Goal: Task Accomplishment & Management: Use online tool/utility

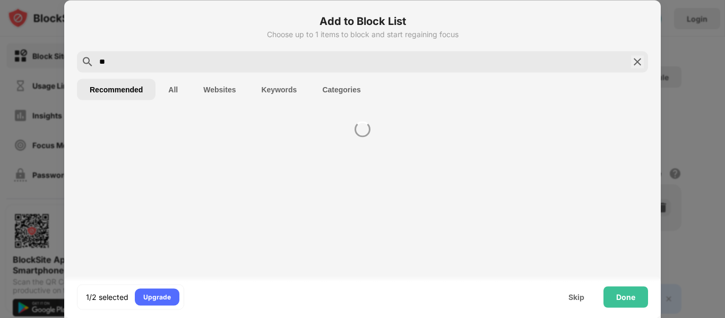
type input "*"
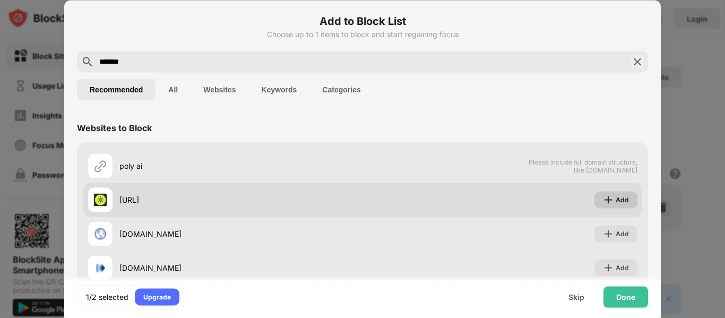
type input "*******"
click at [616, 200] on div "Add" at bounding box center [621, 199] width 13 height 11
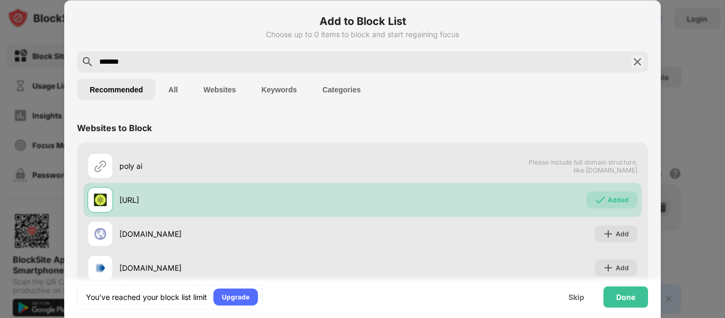
click at [638, 60] on img at bounding box center [637, 61] width 13 height 13
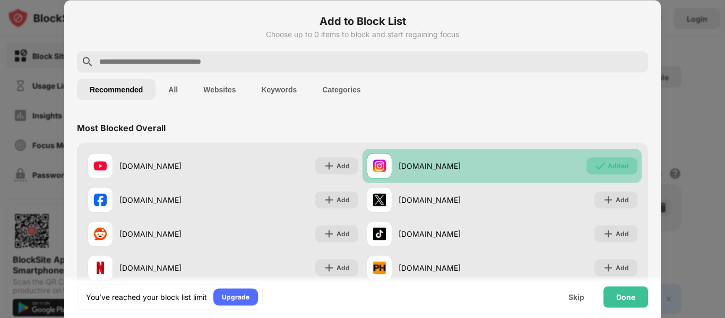
click at [622, 170] on div "Added" at bounding box center [617, 165] width 21 height 11
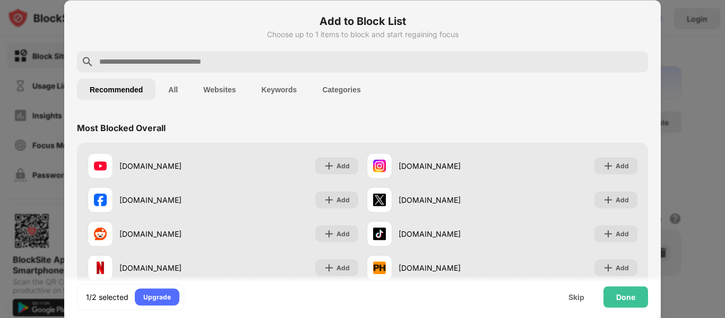
click at [232, 60] on input "text" at bounding box center [370, 61] width 545 height 13
paste input "**********"
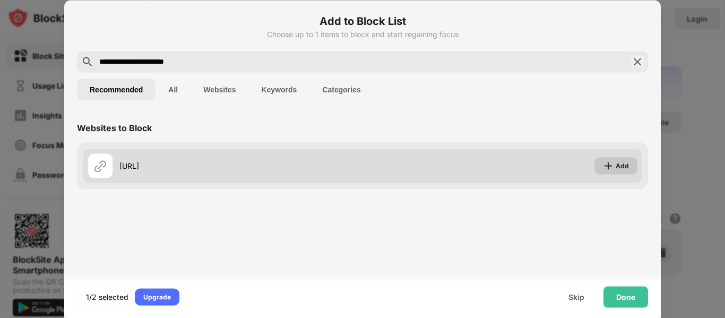
type input "**********"
click at [615, 169] on div "Add" at bounding box center [621, 165] width 13 height 11
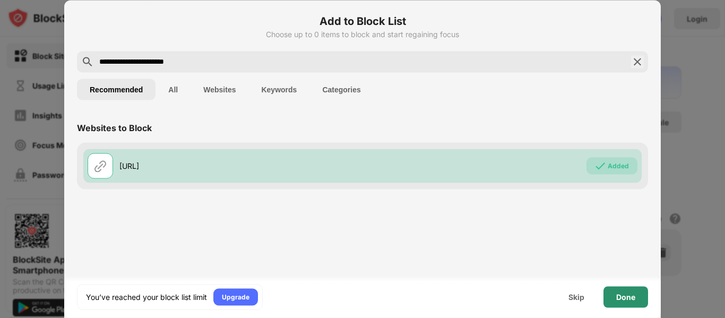
click at [629, 297] on div "Done" at bounding box center [625, 296] width 19 height 8
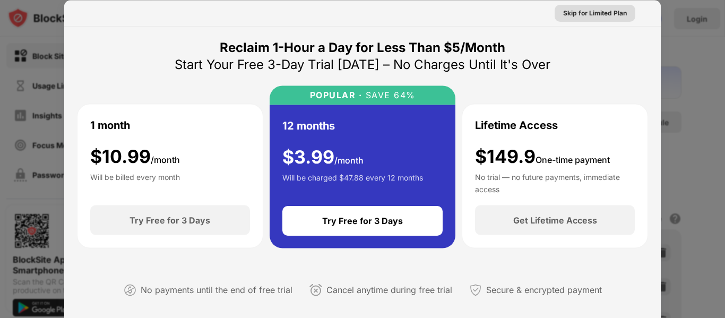
click at [583, 16] on div "Skip for Limited Plan" at bounding box center [595, 12] width 64 height 11
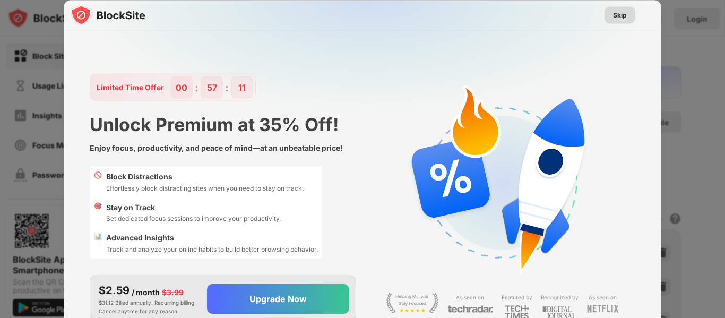
click at [623, 18] on div "Skip" at bounding box center [620, 15] width 14 height 11
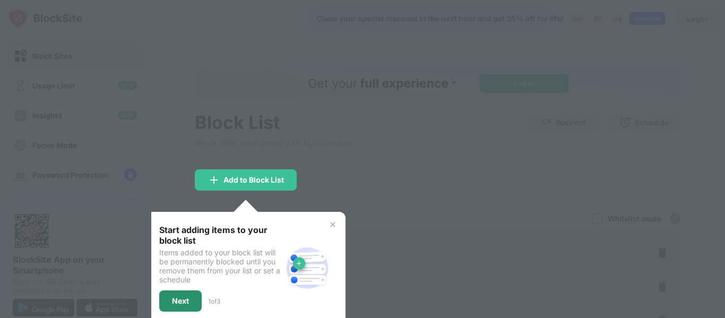
click at [187, 303] on div "Next" at bounding box center [180, 301] width 17 height 8
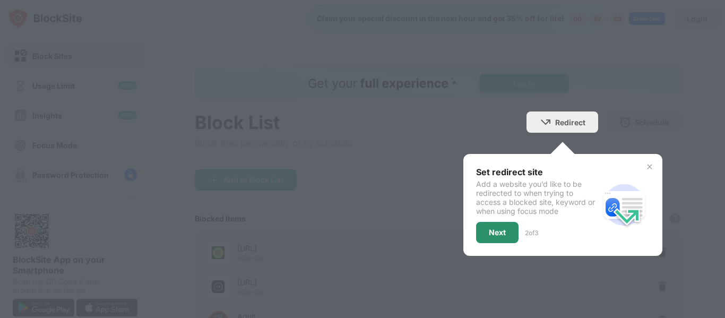
click at [507, 232] on div "Next" at bounding box center [497, 232] width 42 height 21
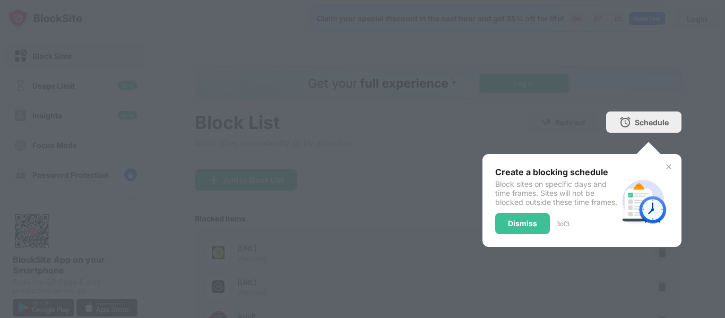
click at [518, 234] on div "Dismiss" at bounding box center [522, 223] width 55 height 21
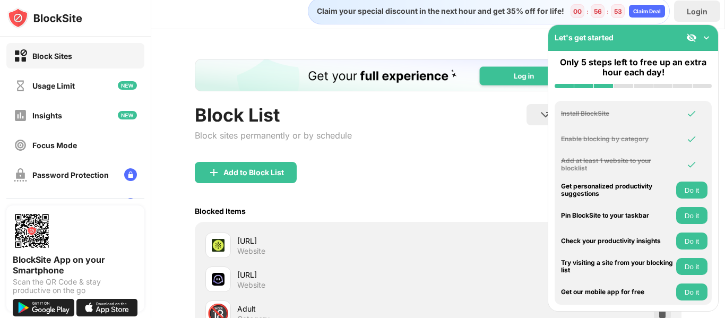
scroll to position [6, 0]
